Goal: Task Accomplishment & Management: Complete application form

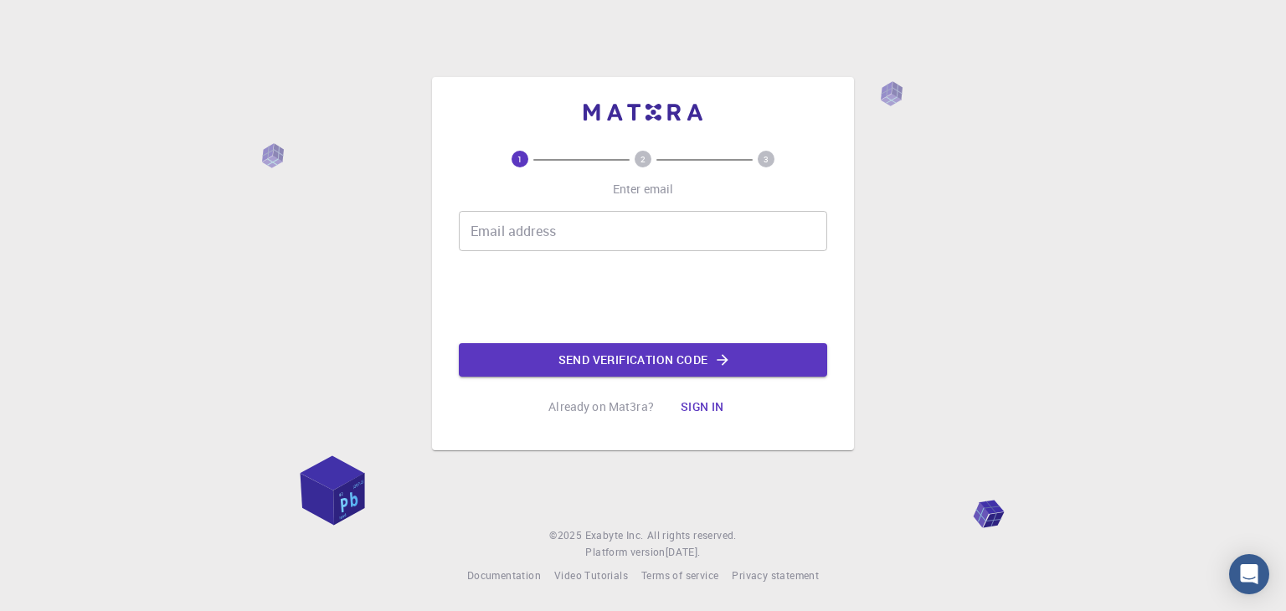
click at [615, 219] on input "Email address" at bounding box center [643, 231] width 368 height 40
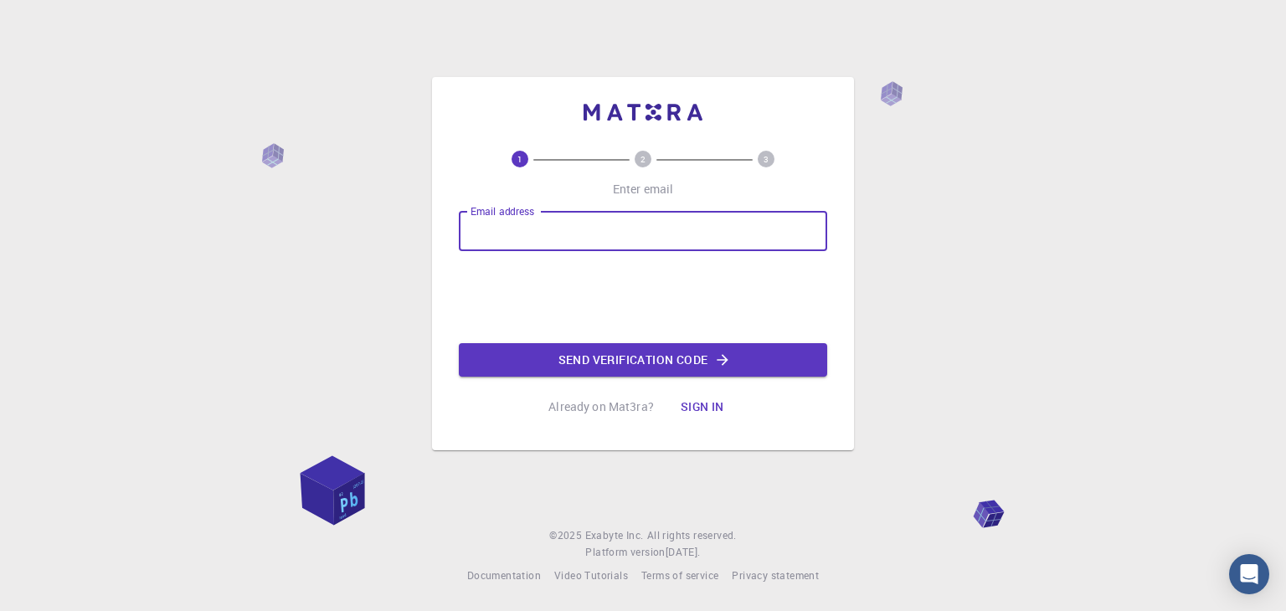
click at [596, 239] on input "Email address" at bounding box center [643, 231] width 368 height 40
paste input "[EMAIL_ADDRESS][DOMAIN_NAME]"
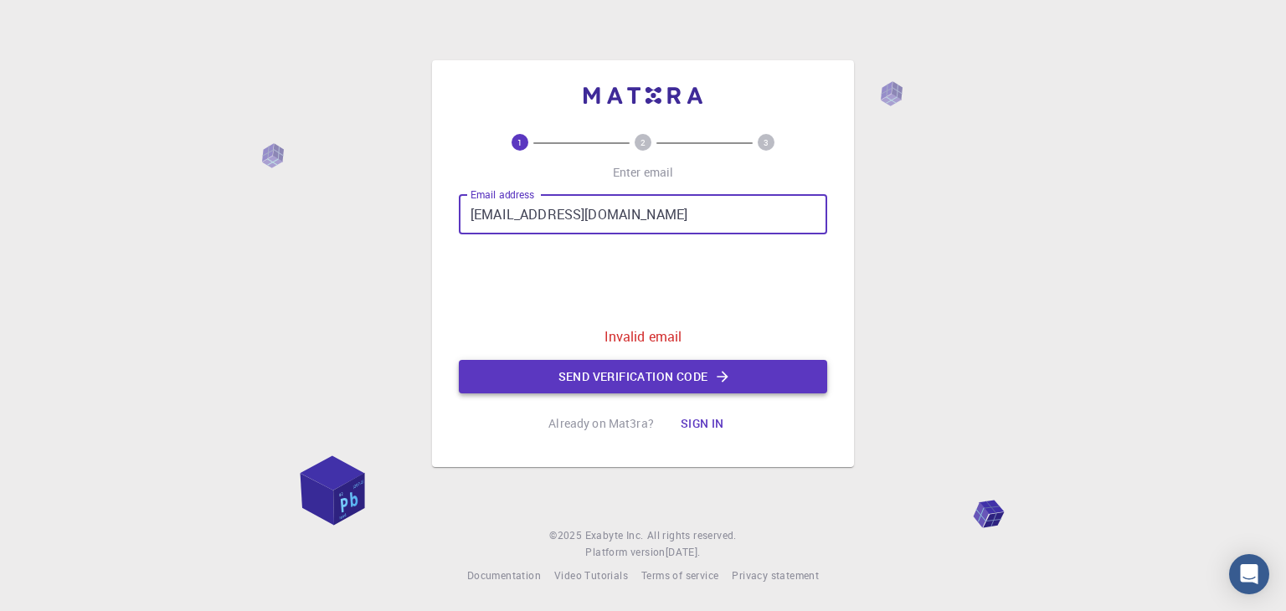
type input "[EMAIL_ADDRESS][DOMAIN_NAME]"
click at [660, 389] on button "Send verification code" at bounding box center [643, 376] width 368 height 33
drag, startPoint x: 644, startPoint y: 219, endPoint x: 462, endPoint y: 239, distance: 182.7
click at [462, 239] on div "Email address [EMAIL_ADDRESS][DOMAIN_NAME] Email address 0cAFcWeA4NO3JsmE0MDLNl…" at bounding box center [643, 293] width 368 height 199
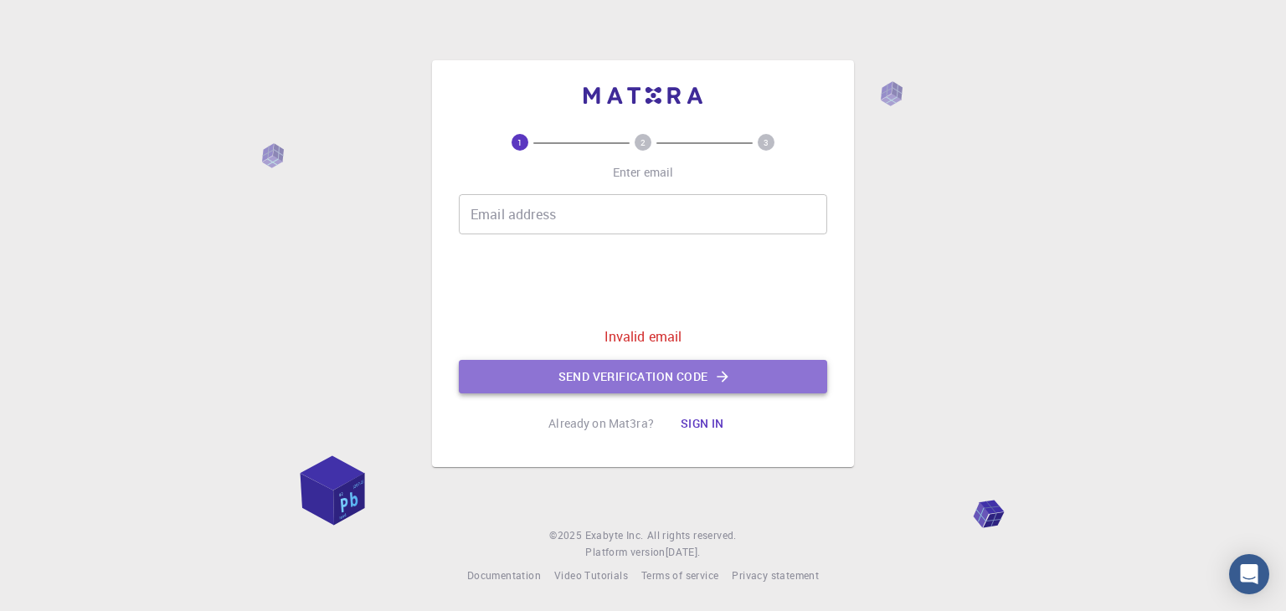
click at [750, 381] on button "Send verification code" at bounding box center [643, 376] width 368 height 33
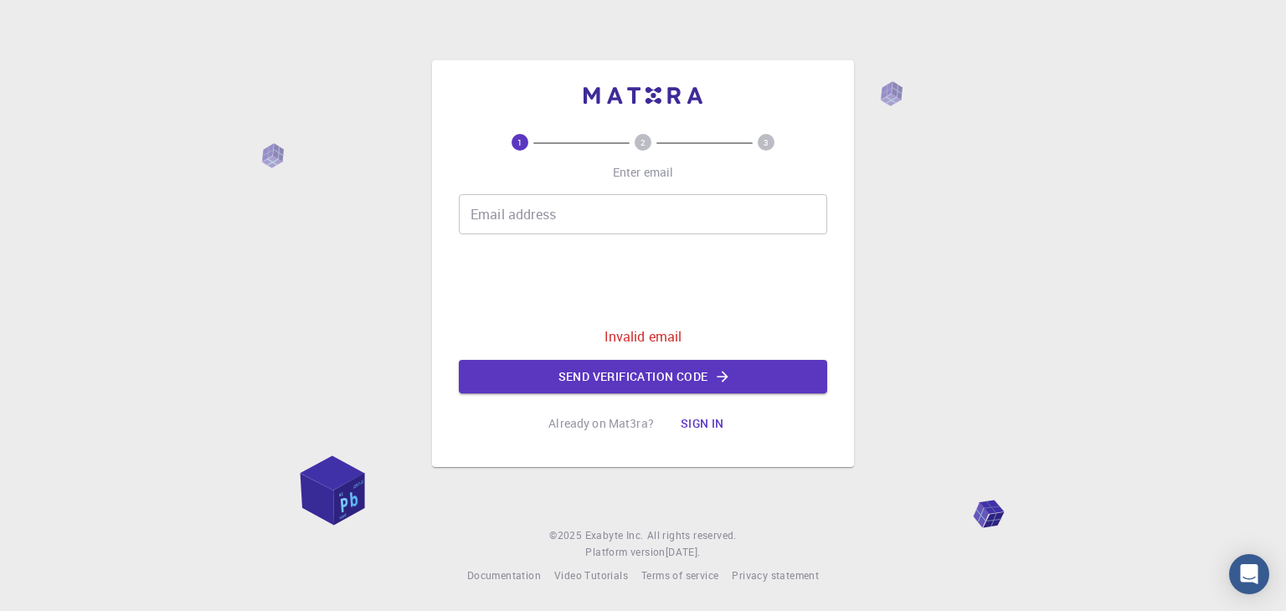
click at [758, 230] on input "Email address" at bounding box center [643, 214] width 368 height 40
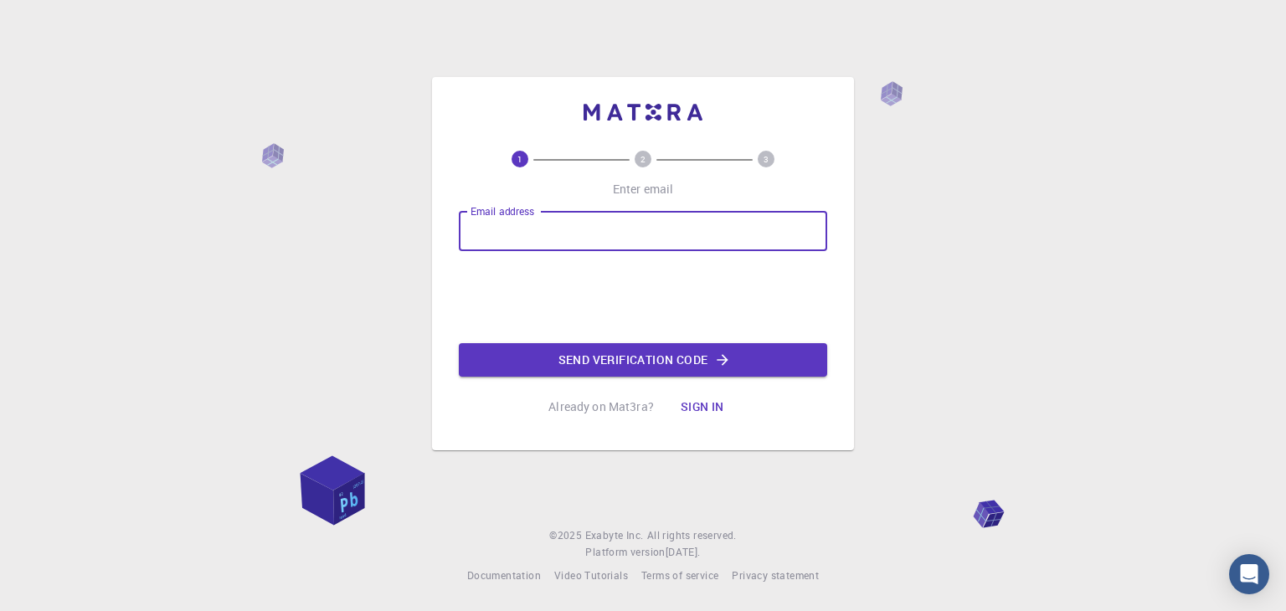
click at [624, 244] on input "Email address" at bounding box center [643, 231] width 368 height 40
